Goal: Share content

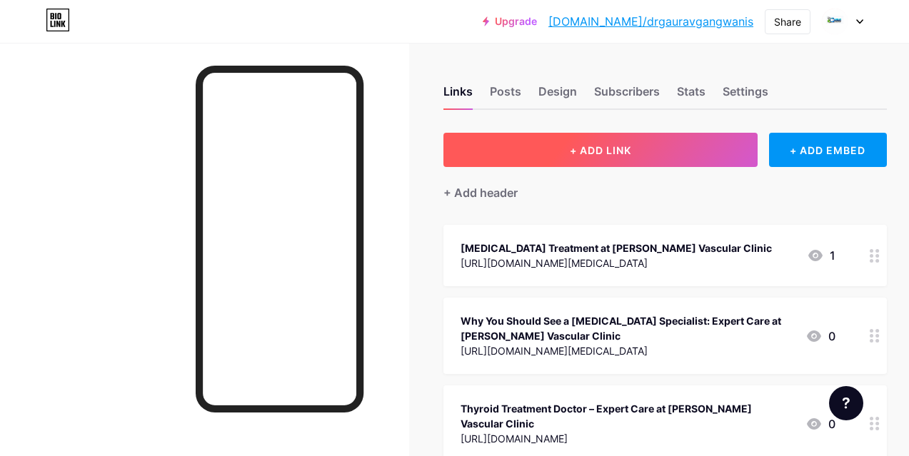
click at [600, 156] on span "+ ADD LINK" at bounding box center [600, 150] width 61 height 12
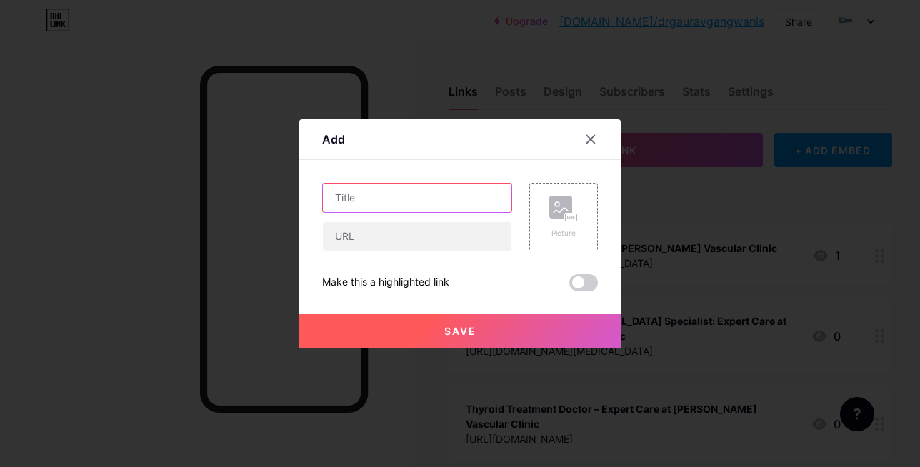
click at [361, 199] on input "text" at bounding box center [417, 197] width 188 height 29
paste input "[URL][DOMAIN_NAME]"
type input "[URL][DOMAIN_NAME]"
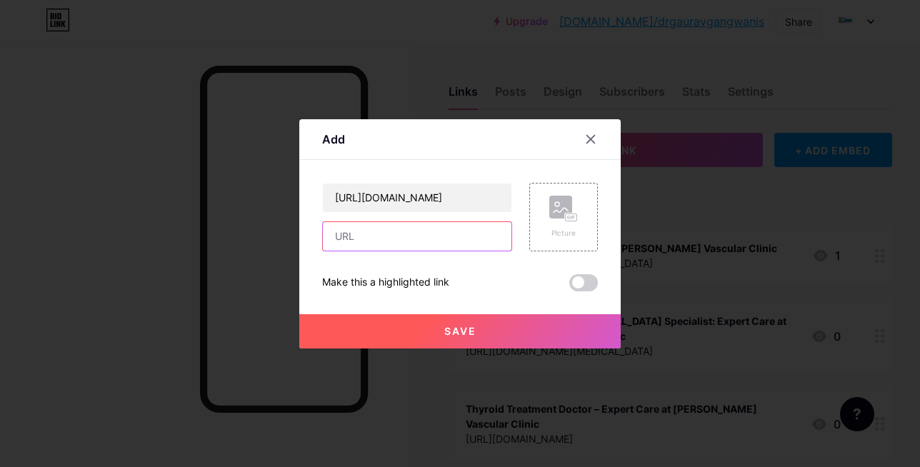
click at [386, 236] on input "text" at bounding box center [417, 236] width 188 height 29
paste input "[URL][DOMAIN_NAME]"
type input "[URL][DOMAIN_NAME]"
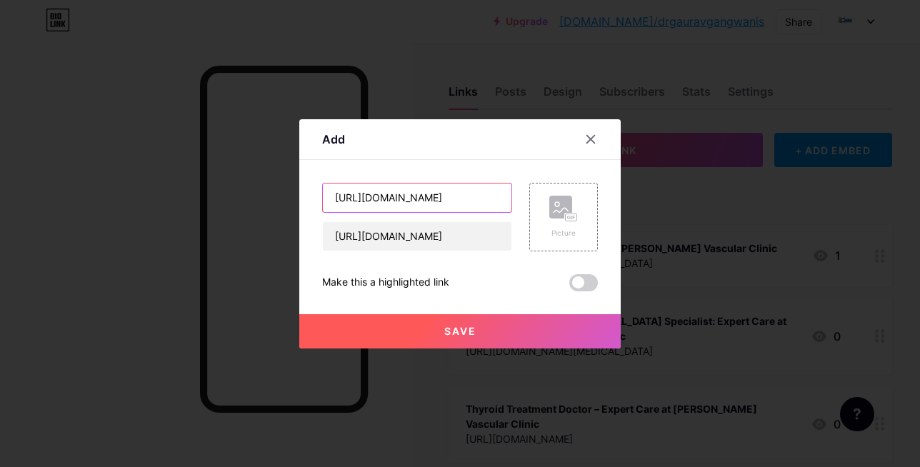
click at [342, 196] on input "[URL][DOMAIN_NAME]" at bounding box center [417, 197] width 188 height 29
paste input "[URL][DOMAIN_NAME]"
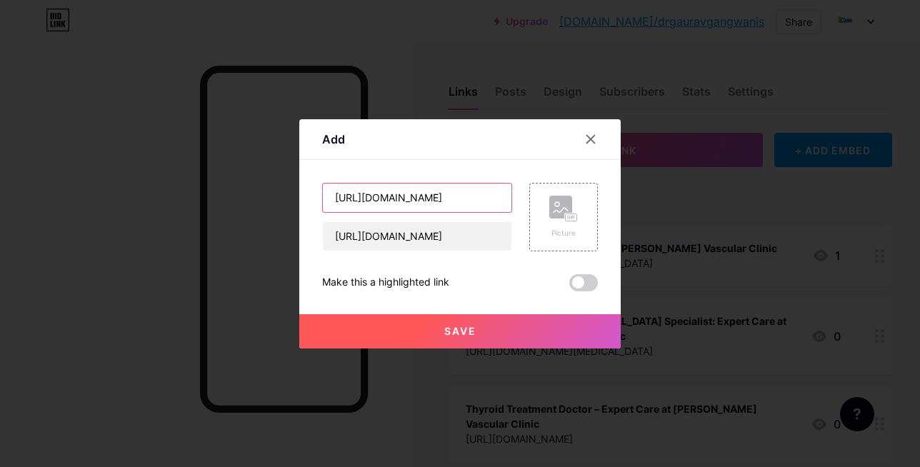
drag, startPoint x: 333, startPoint y: 195, endPoint x: 674, endPoint y: 200, distance: 340.6
click at [674, 200] on div "Add Content YouTube Play YouTube video without leaving your page. ADD Vimeo Pla…" at bounding box center [460, 233] width 920 height 467
paste input "Living with Testicular Pain? Here’s How to Find Relief Without Surgery"
type input "Living with Testicular Pain? Here’s How to Find Relief Without Surgery"
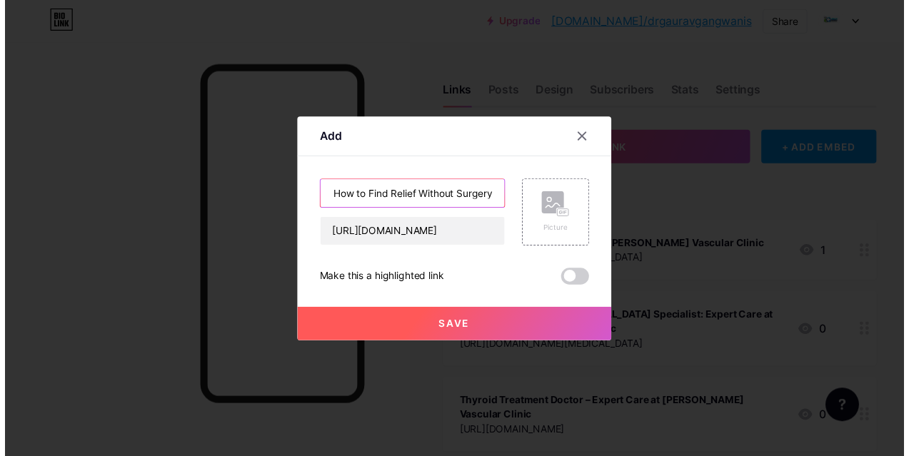
scroll to position [0, 0]
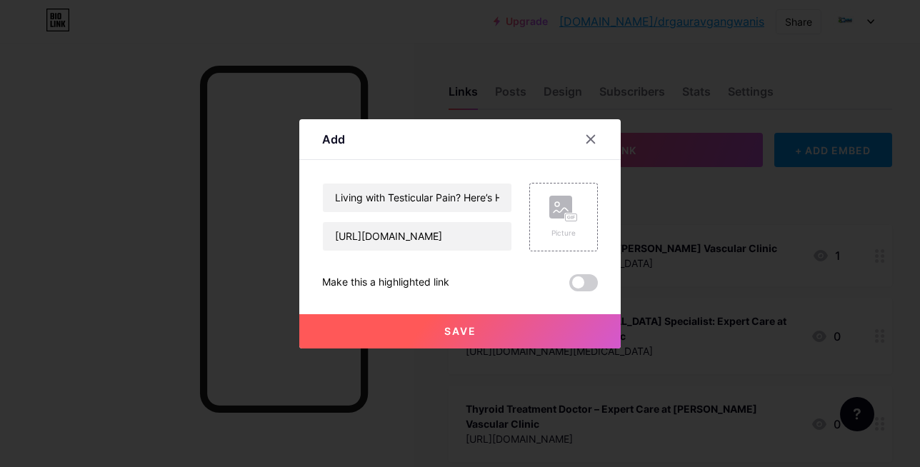
click at [589, 283] on span at bounding box center [583, 282] width 29 height 17
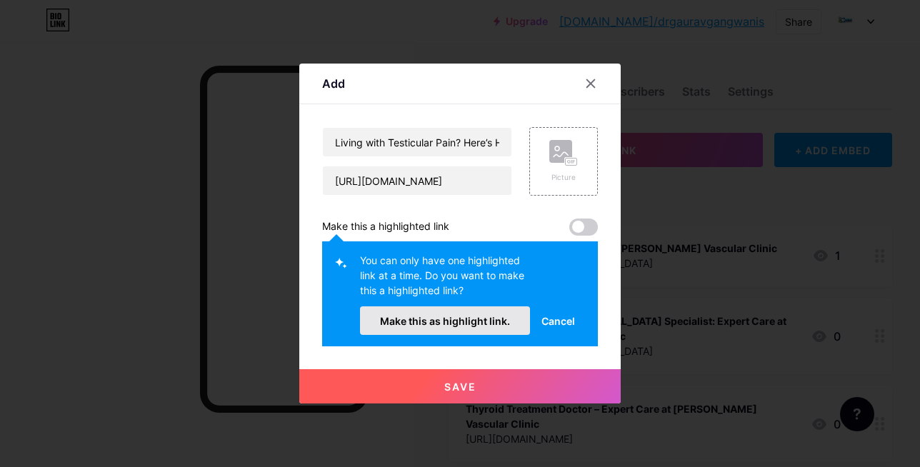
click at [465, 326] on span "Make this as highlight link." at bounding box center [445, 321] width 130 height 12
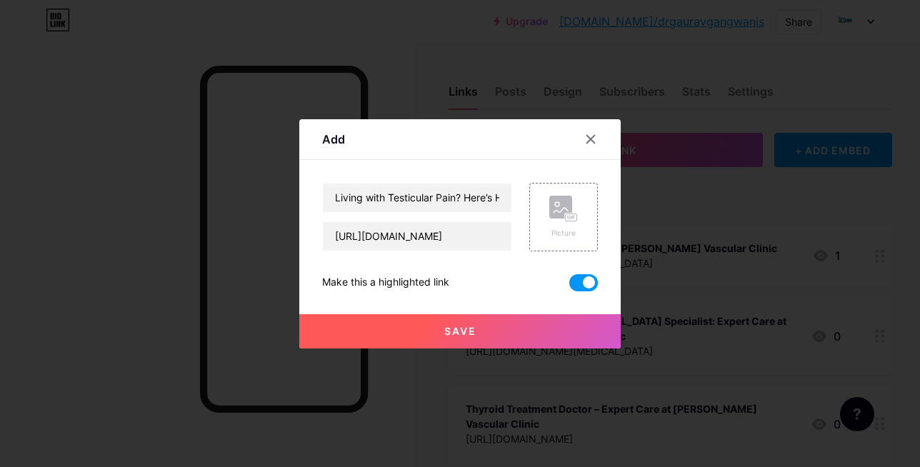
click at [465, 336] on span "Save" at bounding box center [460, 331] width 32 height 12
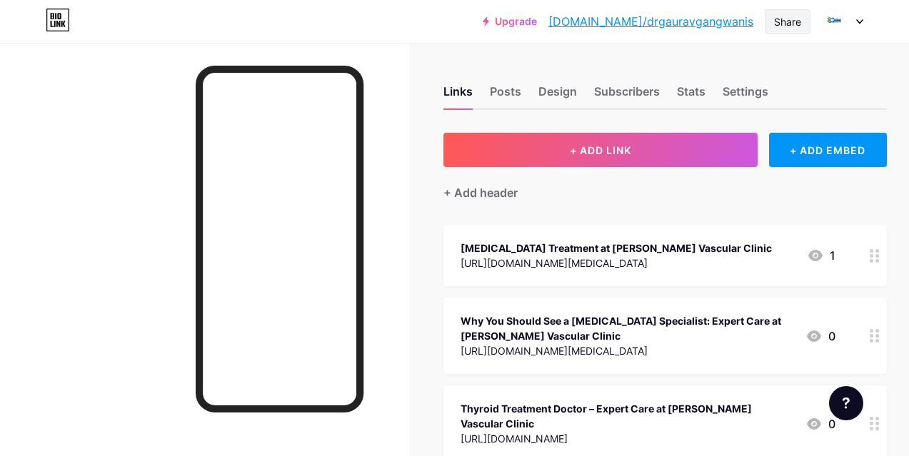
click at [794, 24] on div "Share" at bounding box center [787, 21] width 27 height 15
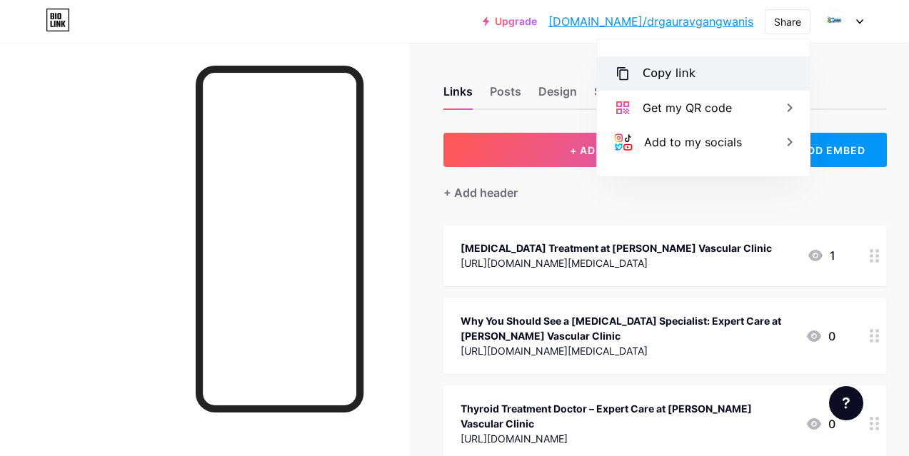
click at [670, 75] on div "Copy link" at bounding box center [669, 73] width 53 height 17
